Goal: Information Seeking & Learning: Learn about a topic

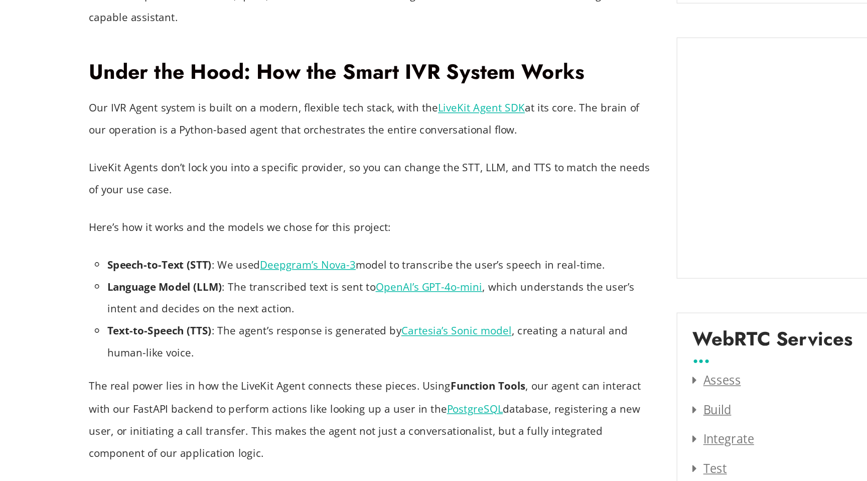
scroll to position [996, 0]
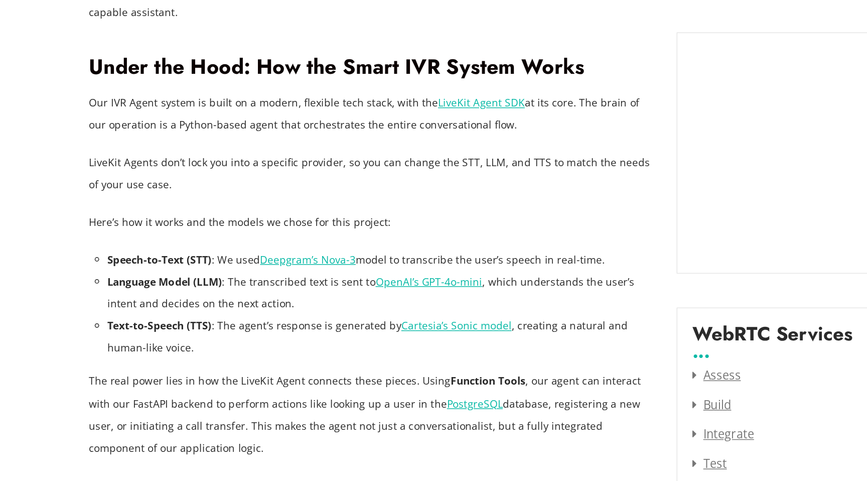
click at [298, 325] on link "Deepgram’s Nova-3" at bounding box center [289, 330] width 65 height 10
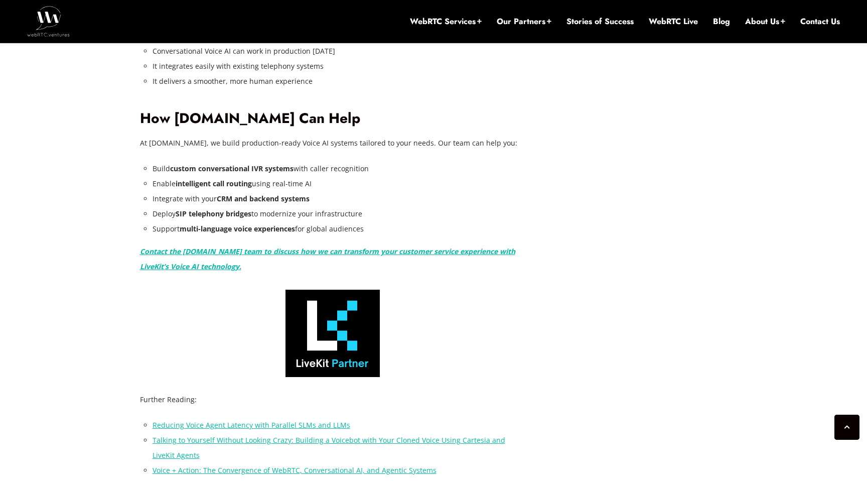
scroll to position [2063, 0]
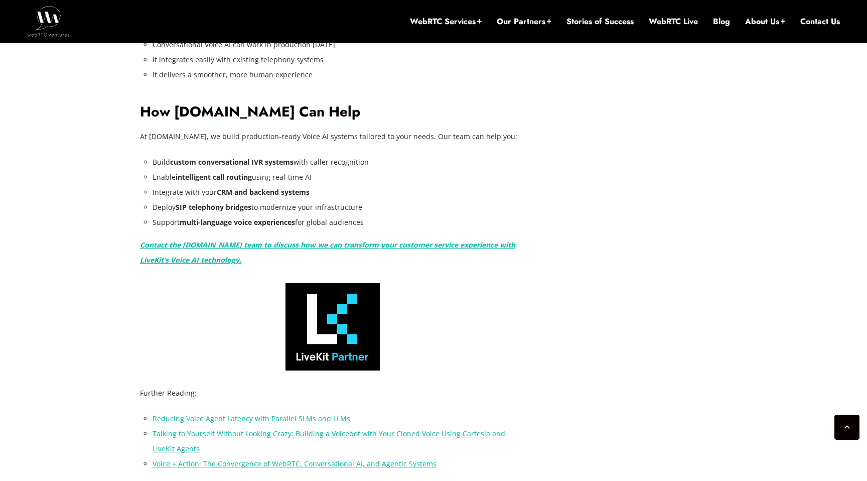
click at [291, 413] on link "Reducing Voice Agent Latency with Parallel SLMs and LLMs" at bounding box center [251, 418] width 198 height 10
click at [281, 413] on link "Reducing Voice Agent Latency with Parallel SLMs and LLMs" at bounding box center [251, 418] width 198 height 10
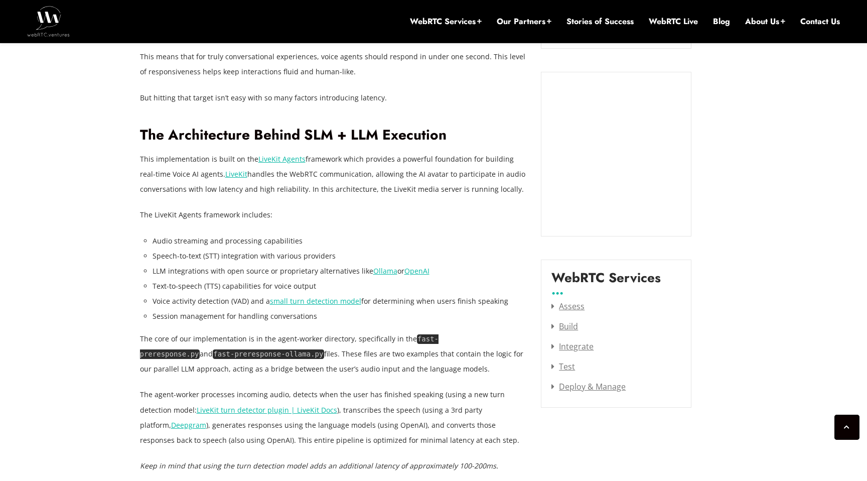
scroll to position [1074, 0]
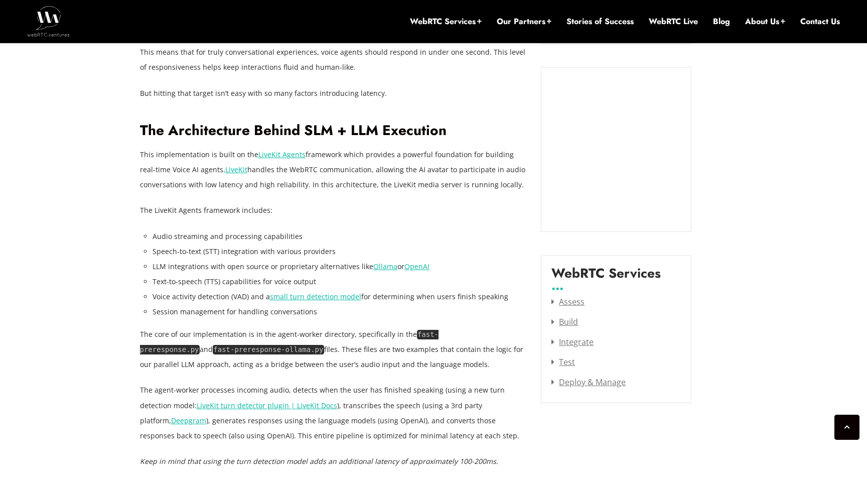
click at [335, 309] on li "Session management for handling conversations" at bounding box center [339, 311] width 374 height 15
click at [312, 295] on link "small turn detection model" at bounding box center [315, 296] width 91 height 10
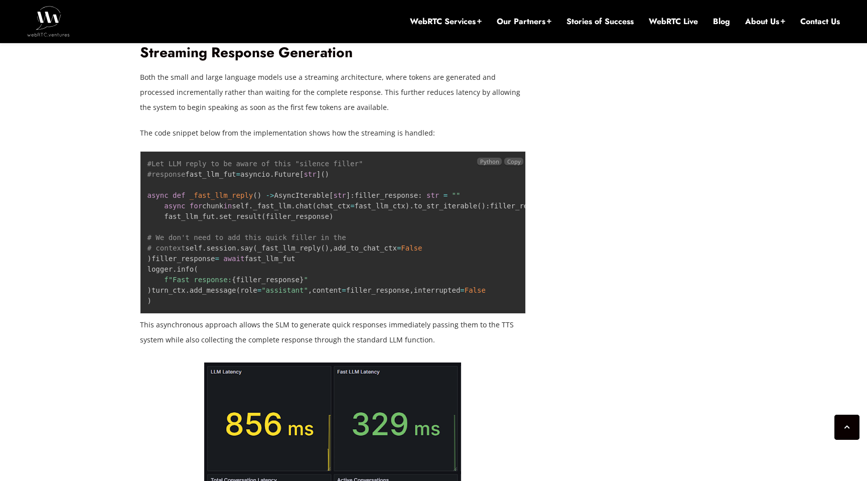
scroll to position [1669, 0]
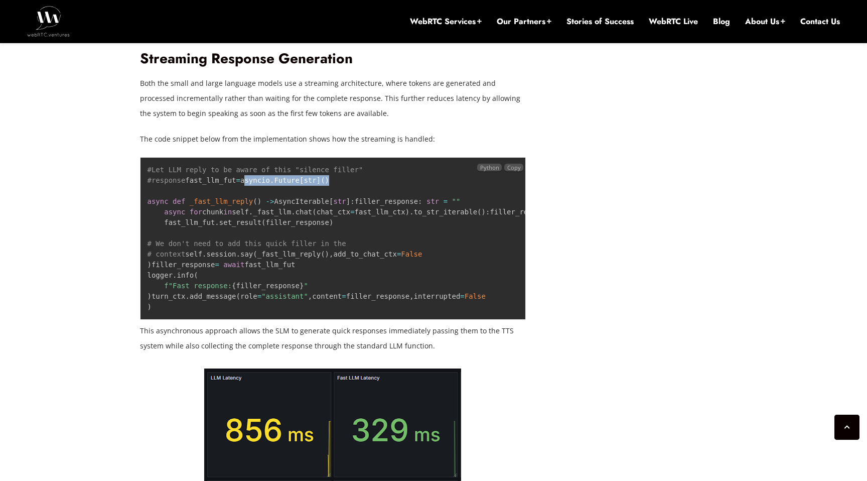
drag, startPoint x: 211, startPoint y: 190, endPoint x: 329, endPoint y: 190, distance: 117.4
click at [329, 190] on pre "#Let LLM reply to be aware of this "silence filler" #response fast_llm_fut = as…" at bounding box center [333, 238] width 386 height 163
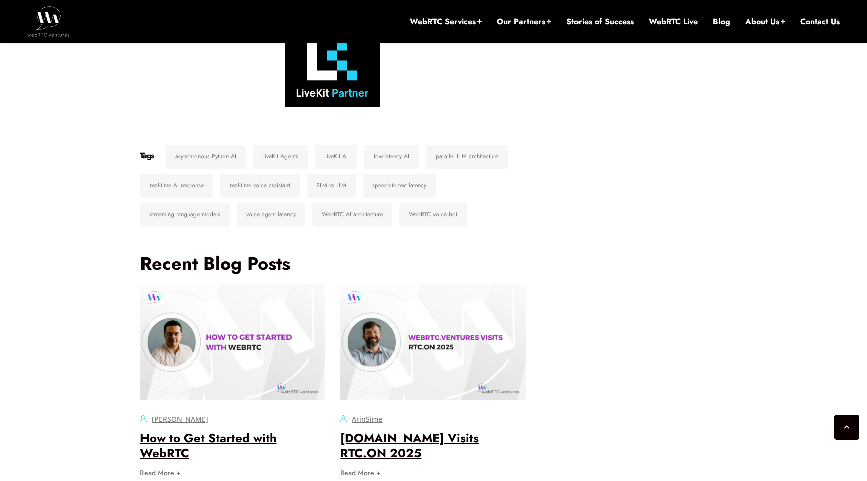
scroll to position [3898, 0]
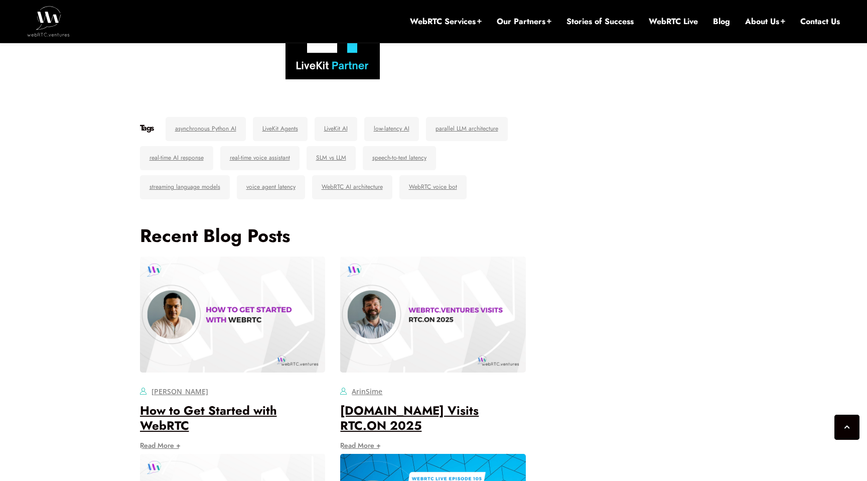
click at [276, 79] on div at bounding box center [333, 35] width 386 height 87
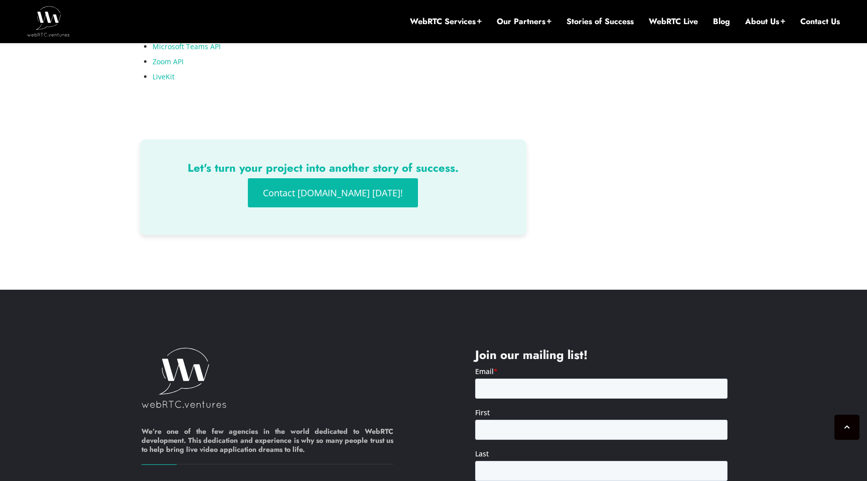
scroll to position [2330, 0]
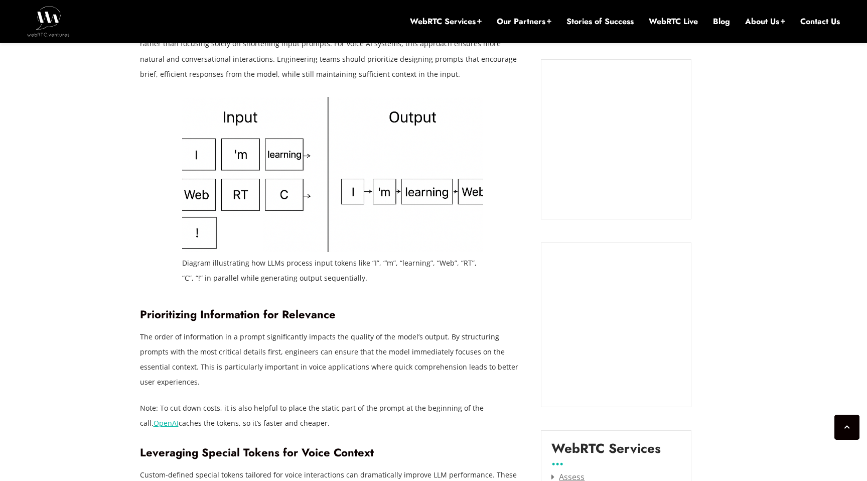
scroll to position [890, 0]
